Goal: Task Accomplishment & Management: Use online tool/utility

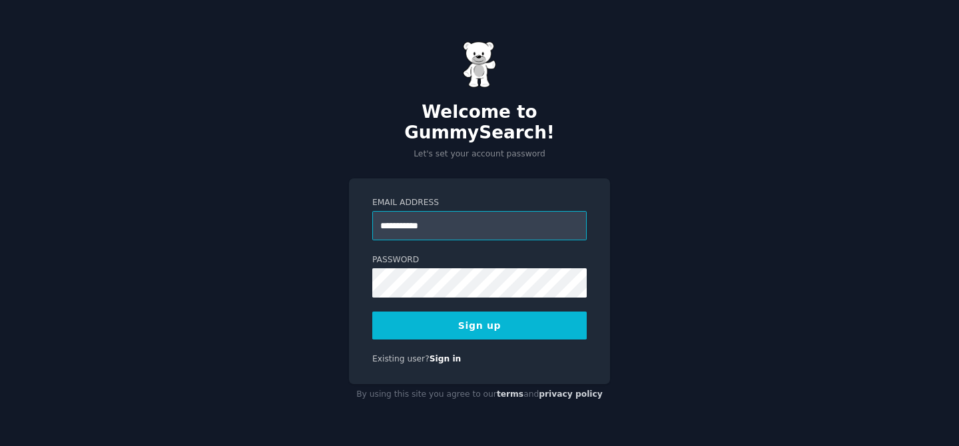
type input "**********"
click at [484, 317] on button "Sign up" at bounding box center [479, 326] width 215 height 28
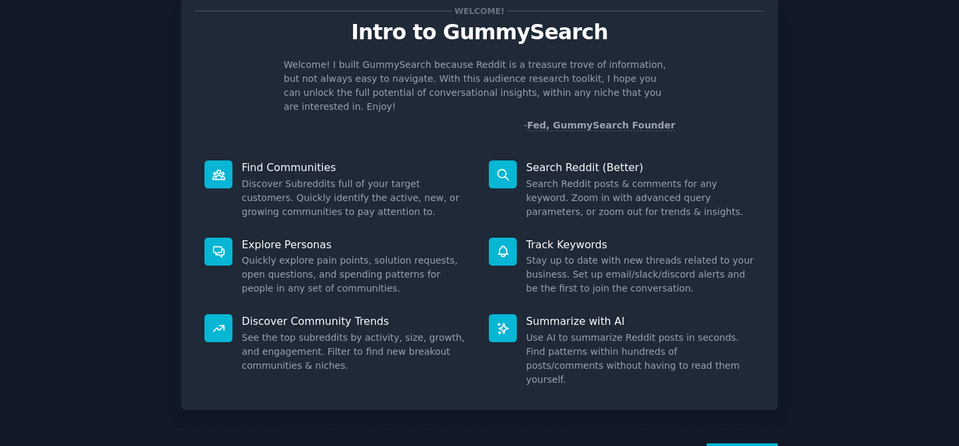
scroll to position [75, 0]
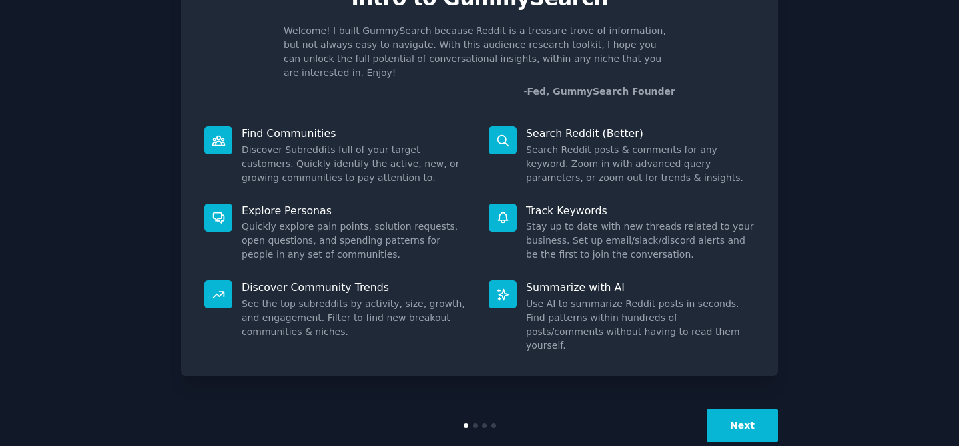
click at [722, 410] on button "Next" at bounding box center [742, 426] width 71 height 33
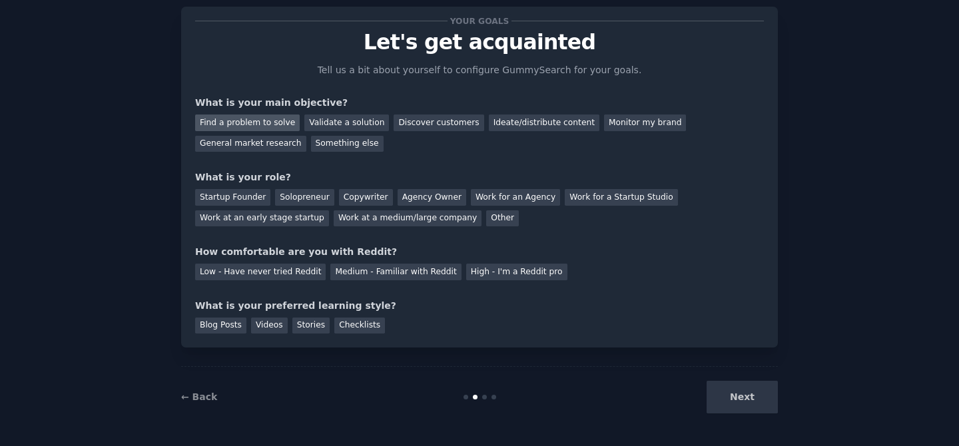
click at [272, 123] on div "Find a problem to solve" at bounding box center [247, 123] width 105 height 17
click at [231, 201] on div "Startup Founder" at bounding box center [232, 197] width 75 height 17
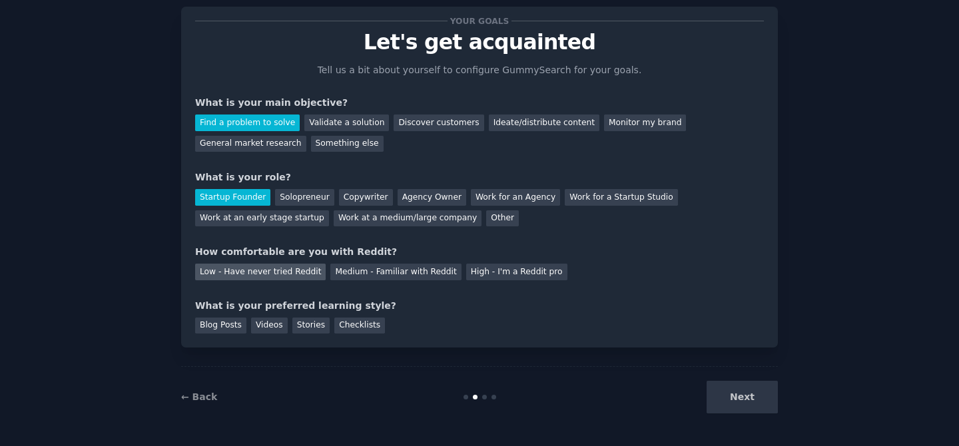
click at [290, 278] on div "Low - Have never tried Reddit" at bounding box center [260, 272] width 131 height 17
click at [233, 330] on div "Blog Posts" at bounding box center [220, 326] width 51 height 17
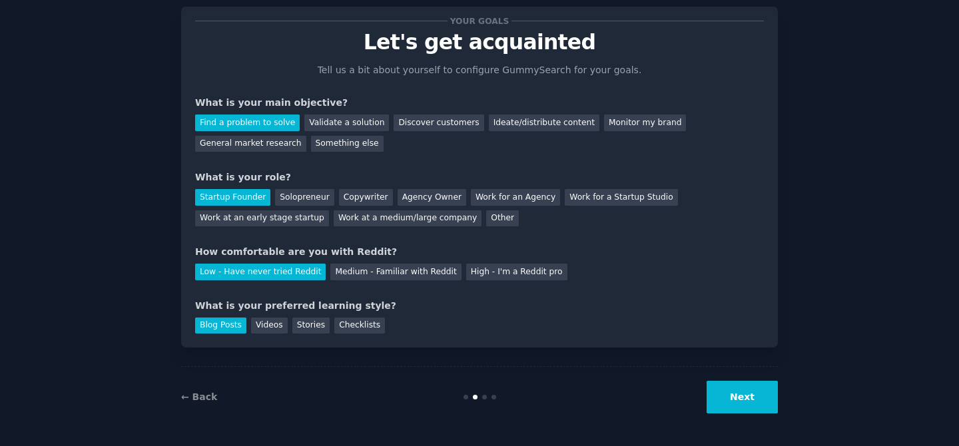
click at [725, 396] on button "Next" at bounding box center [742, 397] width 71 height 33
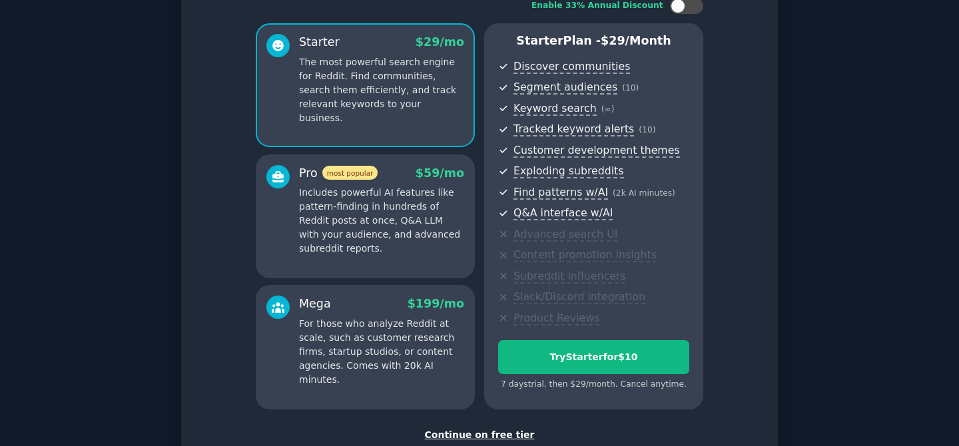
scroll to position [95, 0]
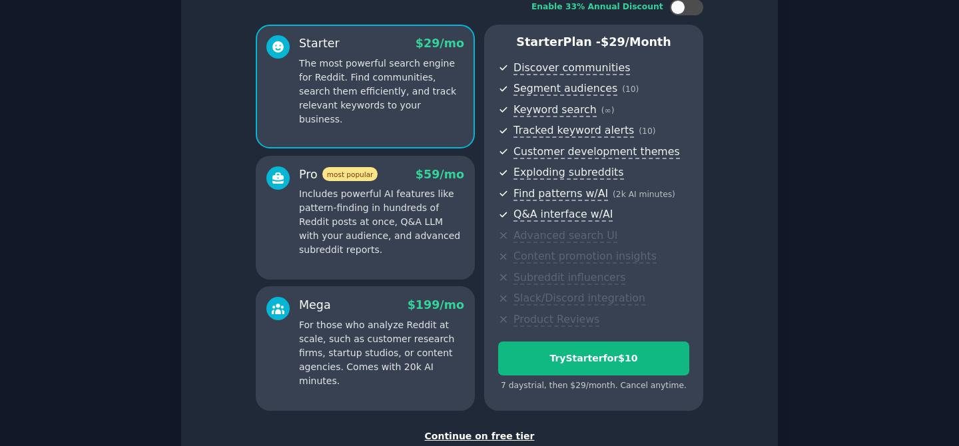
click at [390, 259] on div "Pro most popular $ 59 /mo Includes powerful AI features like pattern-finding in…" at bounding box center [365, 218] width 219 height 124
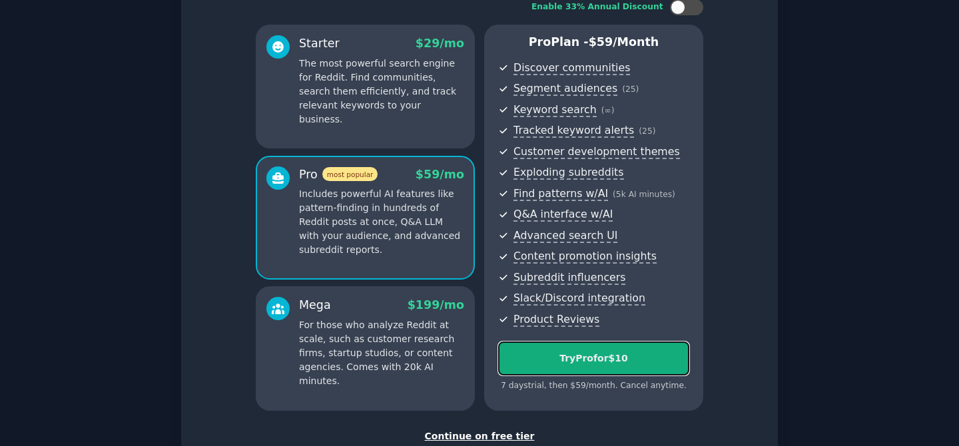
click at [584, 358] on div "Try Pro for $10" at bounding box center [594, 359] width 190 height 14
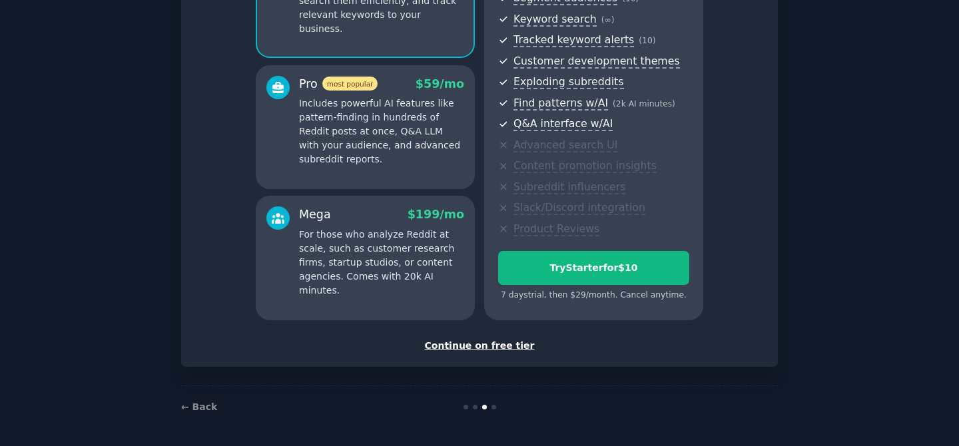
scroll to position [184, 0]
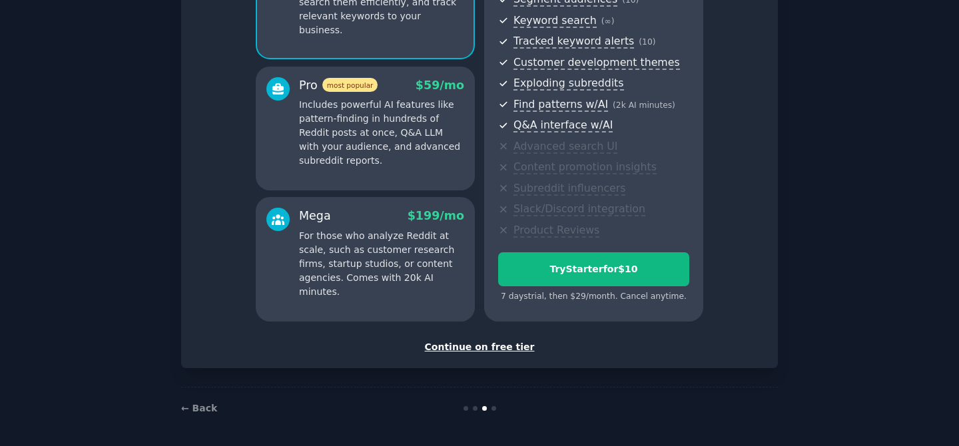
click at [506, 347] on div "Continue on free tier" at bounding box center [479, 347] width 569 height 14
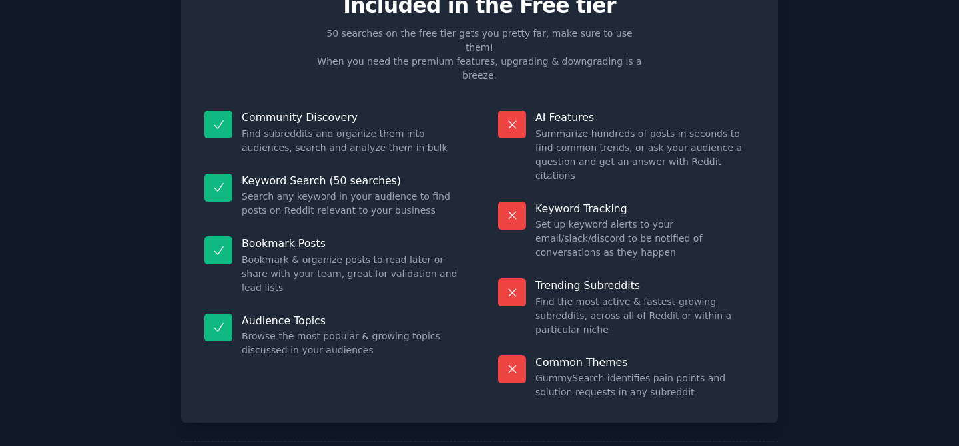
scroll to position [73, 0]
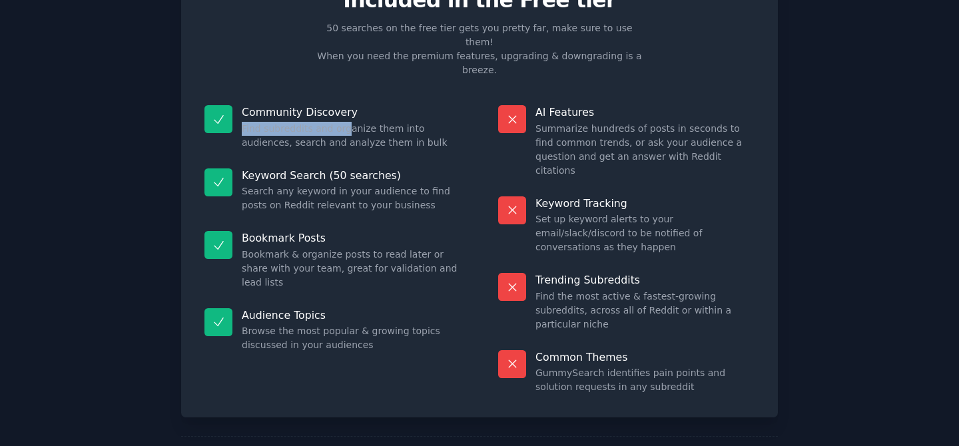
drag, startPoint x: 271, startPoint y: 91, endPoint x: 342, endPoint y: 103, distance: 72.9
click at [342, 103] on div "Community Discovery Find subreddits and organize them into audiences, search an…" at bounding box center [332, 127] width 275 height 63
click at [368, 122] on dd "Find subreddits and organize them into audiences, search and analyze them in bu…" at bounding box center [351, 136] width 219 height 28
click at [306, 185] on dd "Search any keyword in your audience to find posts on Reddit relevant to your bu…" at bounding box center [351, 199] width 219 height 28
drag, startPoint x: 276, startPoint y: 164, endPoint x: 391, endPoint y: 165, distance: 115.3
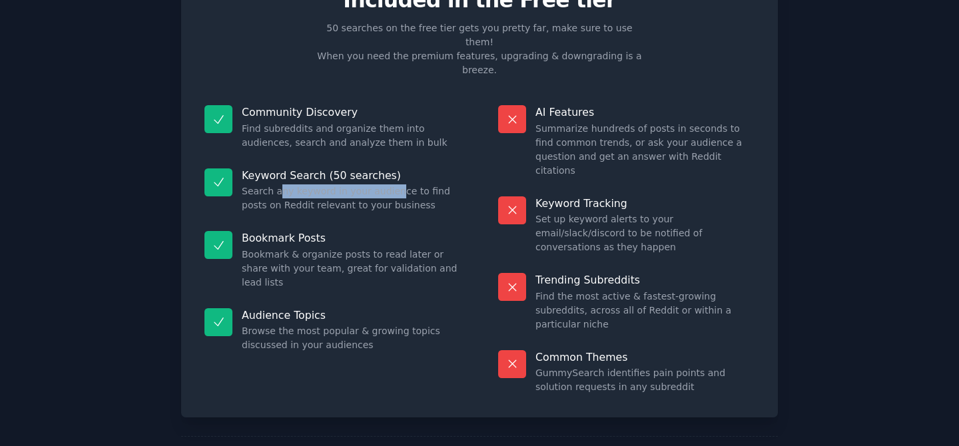
click at [391, 185] on dd "Search any keyword in your audience to find posts on Reddit relevant to your bu…" at bounding box center [351, 199] width 219 height 28
click at [410, 185] on dd "Search any keyword in your audience to find posts on Reddit relevant to your bu…" at bounding box center [351, 199] width 219 height 28
click at [367, 185] on dd "Search any keyword in your audience to find posts on Reddit relevant to your bu…" at bounding box center [351, 199] width 219 height 28
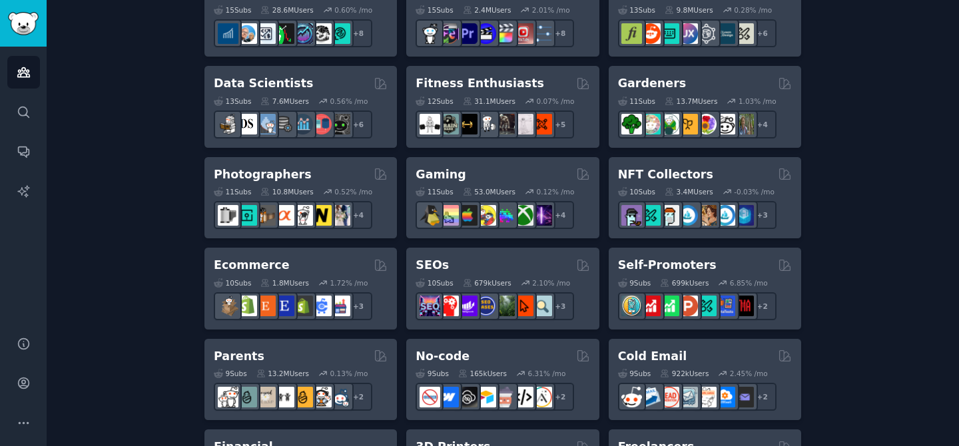
scroll to position [564, 0]
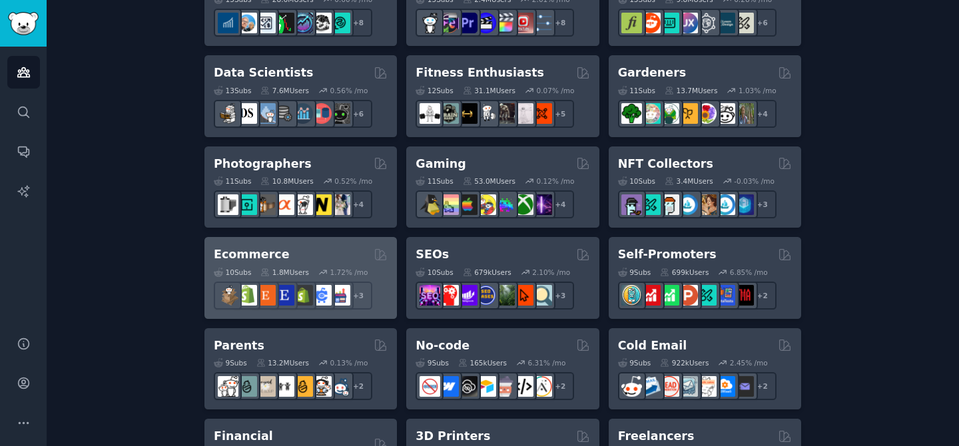
click at [303, 255] on div "Ecommerce" at bounding box center [301, 255] width 174 height 17
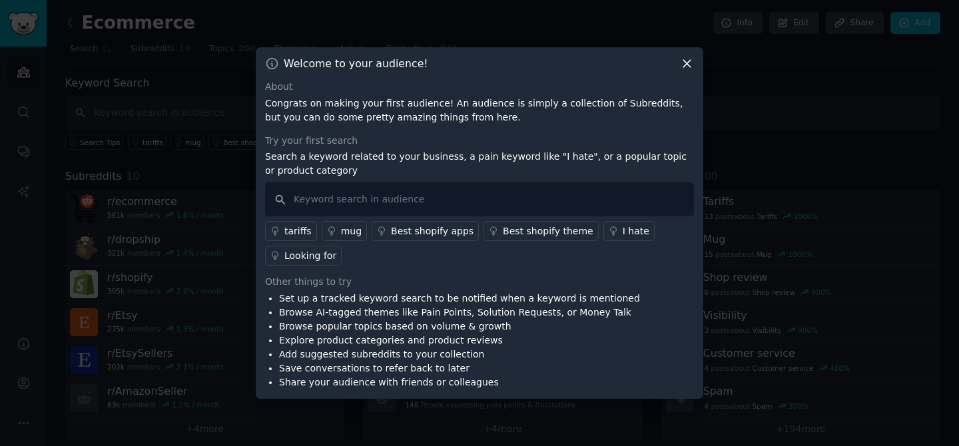
click at [687, 62] on icon at bounding box center [687, 64] width 14 height 14
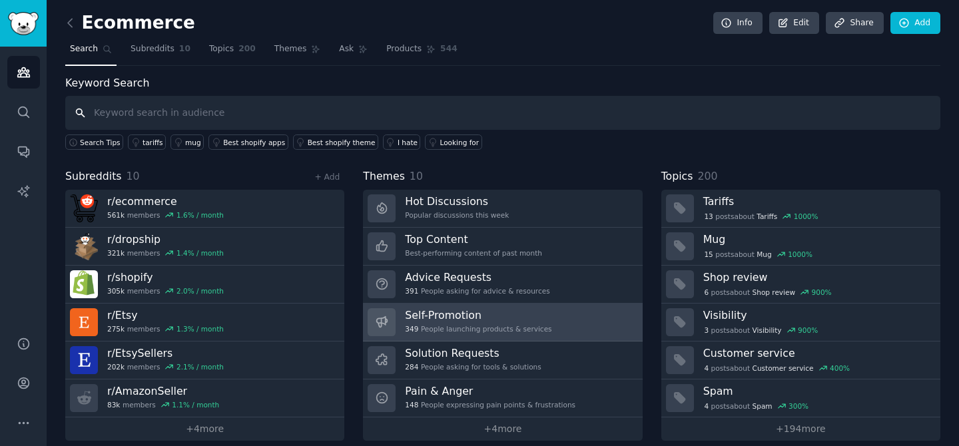
scroll to position [13, 0]
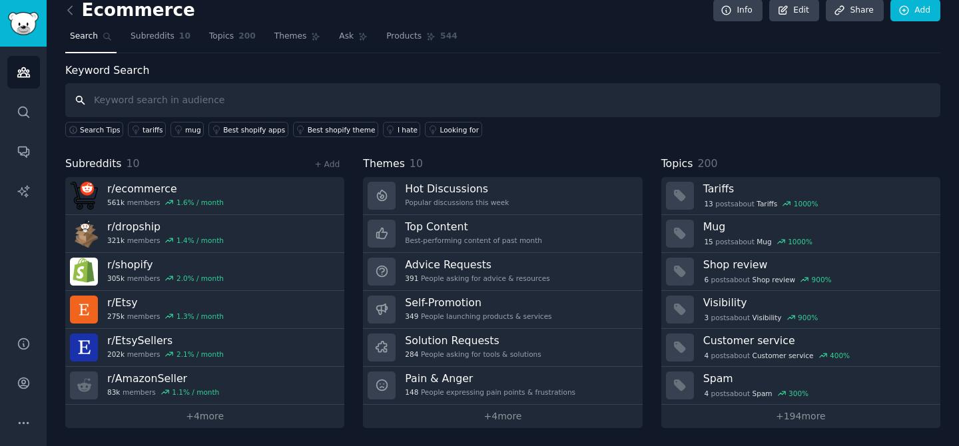
click at [203, 98] on input "text" at bounding box center [502, 100] width 875 height 34
type input "ads creative"
